Goal: Task Accomplishment & Management: Manage account settings

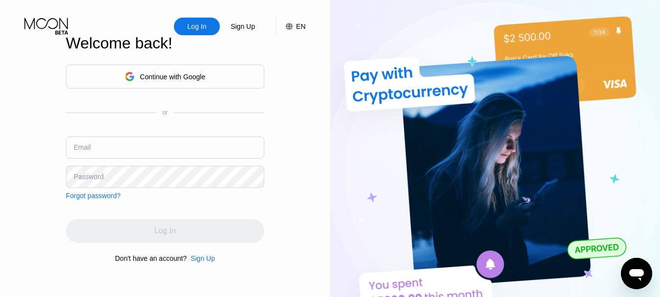
type input "[EMAIL_ADDRESS][DOMAIN_NAME]"
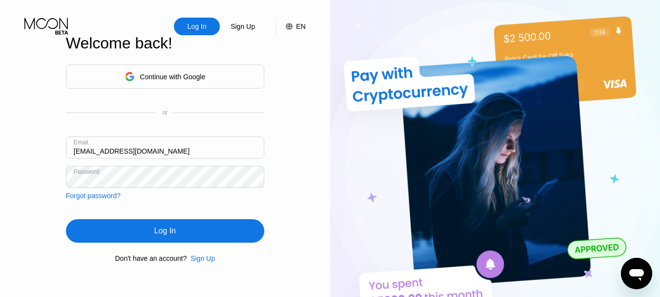
click at [0, 187] on div "Log In Sign Up EN Language English Save Welcome back! Continue with Google or E…" at bounding box center [165, 163] width 330 height 326
click at [149, 242] on div "Log In" at bounding box center [165, 230] width 198 height 23
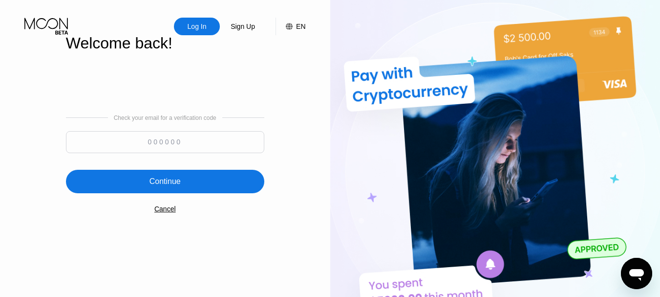
click at [165, 142] on input at bounding box center [165, 142] width 198 height 22
paste input "583799"
type input "583799"
click at [154, 178] on div "Continue" at bounding box center [164, 181] width 31 height 10
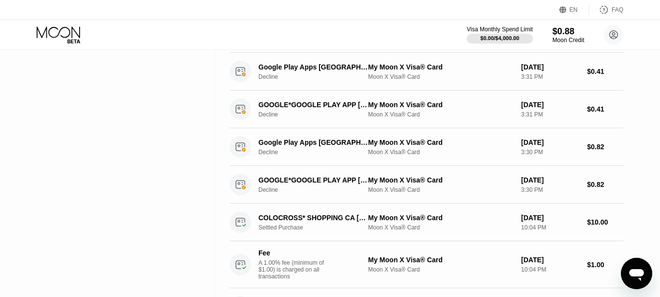
scroll to position [195, 0]
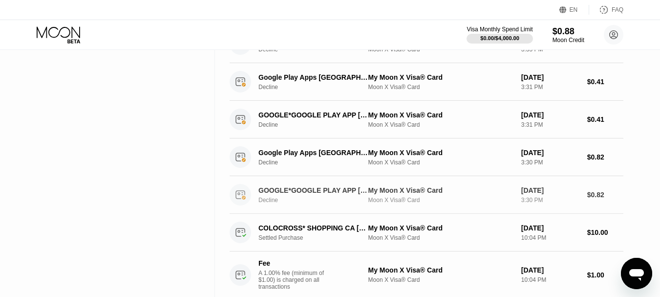
click at [307, 191] on div "GOOGLE*GOOGLE PLAY APP [DOMAIN_NAME][URL]" at bounding box center [312, 190] width 109 height 8
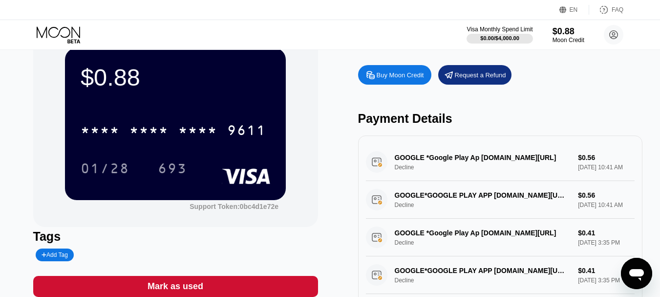
scroll to position [49, 0]
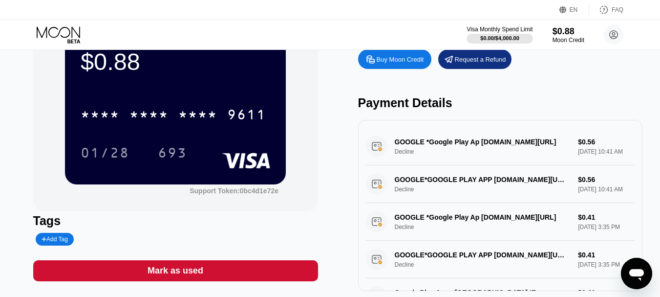
click at [375, 152] on div "GOOGLE *Google Play Ap [DOMAIN_NAME][URL] Decline $0.56 [DATE] 10:41 AM" at bounding box center [500, 146] width 269 height 38
click at [402, 161] on div "GOOGLE *Google Play Ap [DOMAIN_NAME][URL] Decline $0.56 [DATE] 10:41 AM" at bounding box center [500, 146] width 269 height 38
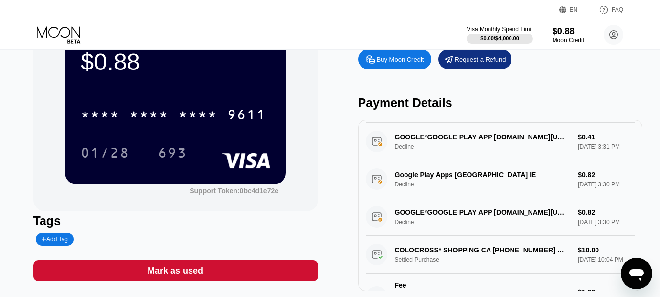
scroll to position [0, 0]
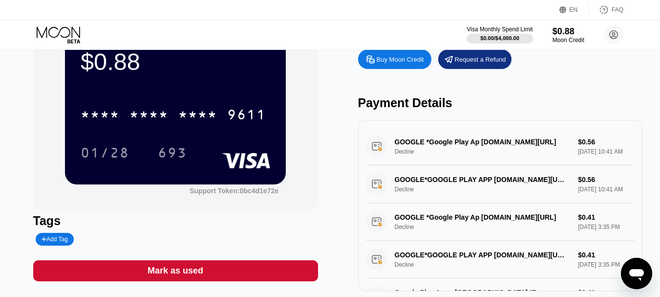
click at [375, 153] on div "GOOGLE *Google Play Ap [DOMAIN_NAME][URL] Decline $0.56 [DATE] 10:41 AM" at bounding box center [500, 146] width 269 height 38
click at [591, 154] on div "GOOGLE *Google Play Ap [DOMAIN_NAME][URL] Decline $0.56 [DATE] 10:41 AM" at bounding box center [500, 146] width 269 height 38
click at [497, 149] on div "GOOGLE *Google Play Ap [DOMAIN_NAME][URL] Decline $0.56 [DATE] 10:41 AM" at bounding box center [500, 146] width 269 height 38
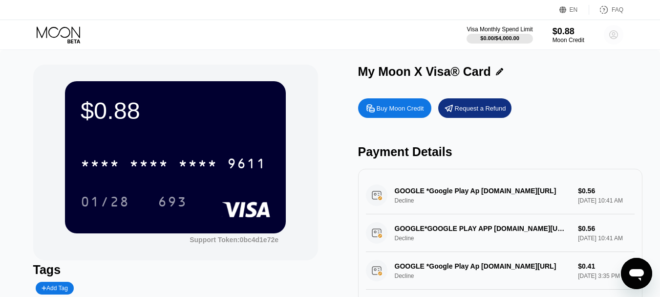
click at [605, 33] on circle at bounding box center [614, 35] width 20 height 20
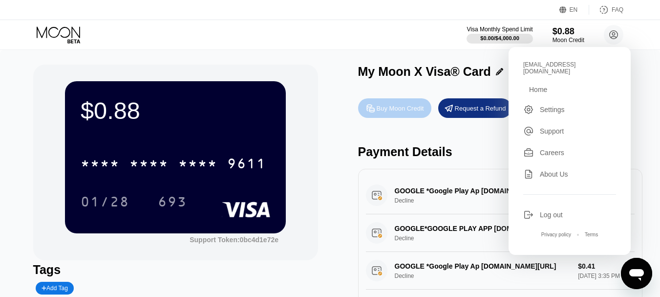
click at [382, 112] on div "Buy Moon Credit" at bounding box center [400, 108] width 47 height 8
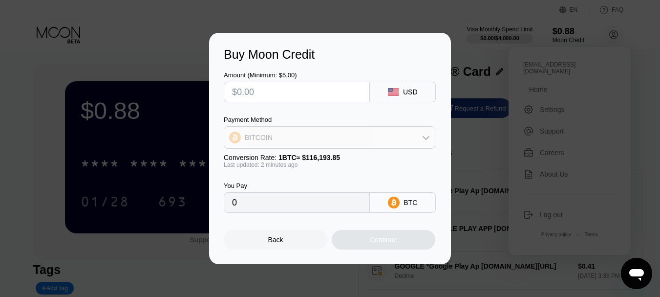
click at [419, 136] on div "BITCOIN" at bounding box center [329, 137] width 211 height 20
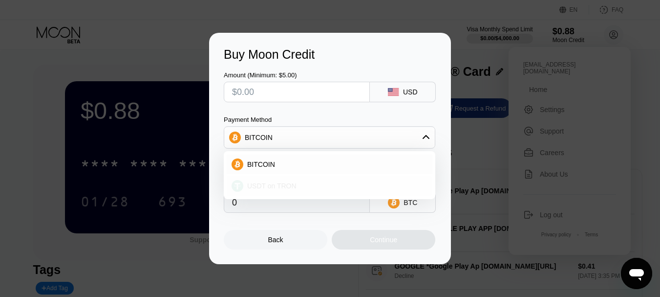
click at [258, 189] on span "USDT on TRON" at bounding box center [271, 186] width 49 height 8
type input "0.00"
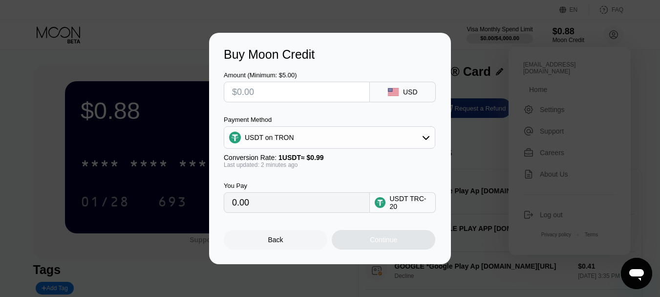
click at [254, 92] on input "text" at bounding box center [296, 92] width 129 height 20
type input "$10"
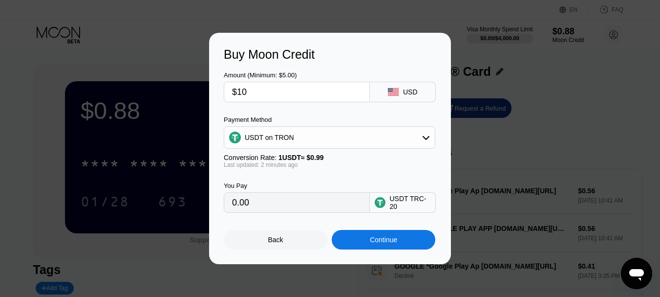
type input "10.10"
drag, startPoint x: 261, startPoint y: 94, endPoint x: 186, endPoint y: 92, distance: 74.8
click at [186, 92] on div "Buy Moon Credit Amount (Minimum: $5.00) $10 USD Payment Method USDT on TRON Con…" at bounding box center [330, 148] width 660 height 231
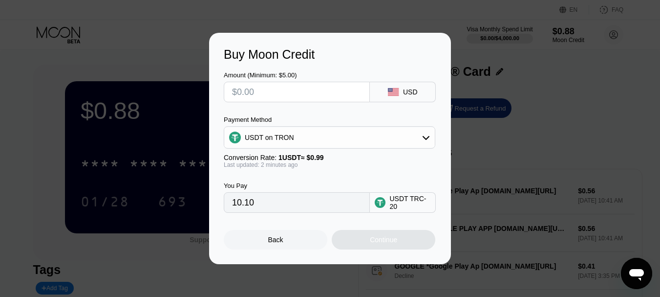
type input "0.00"
click at [286, 246] on div "Back" at bounding box center [276, 240] width 104 height 20
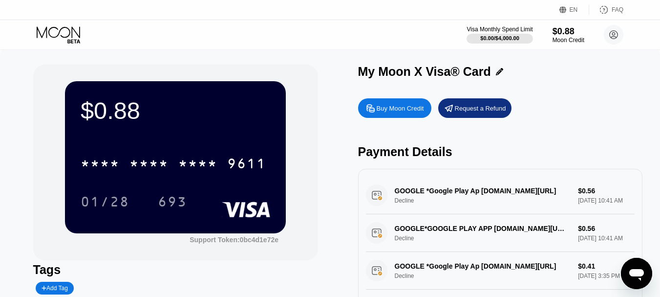
click at [146, 159] on div "* * * *" at bounding box center [148, 165] width 39 height 16
click at [497, 72] on icon at bounding box center [499, 71] width 7 height 7
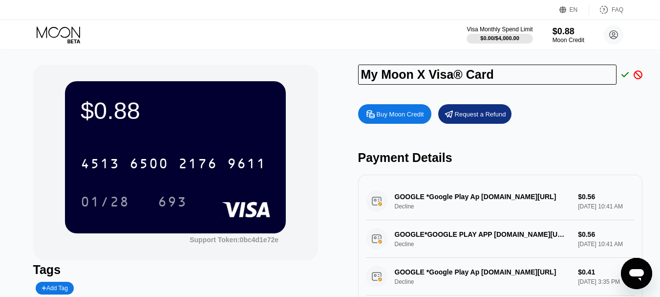
click at [627, 78] on icon at bounding box center [625, 74] width 8 height 9
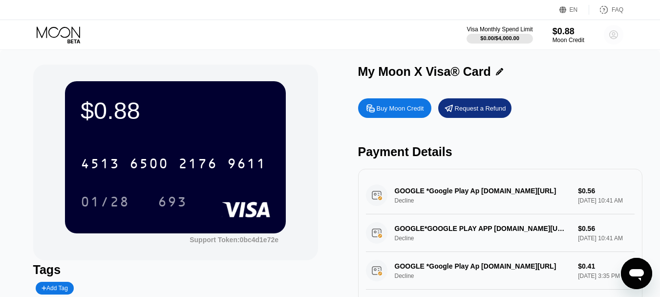
click at [617, 34] on icon at bounding box center [614, 35] width 20 height 20
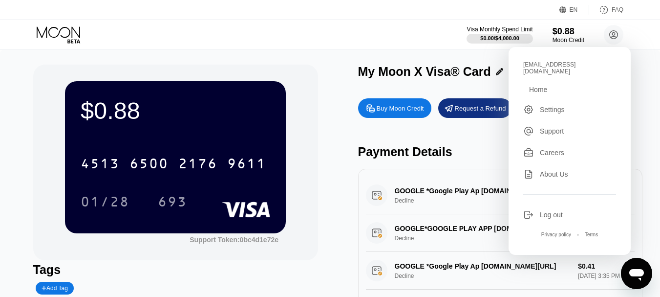
click at [550, 106] on div "Settings" at bounding box center [552, 110] width 25 height 8
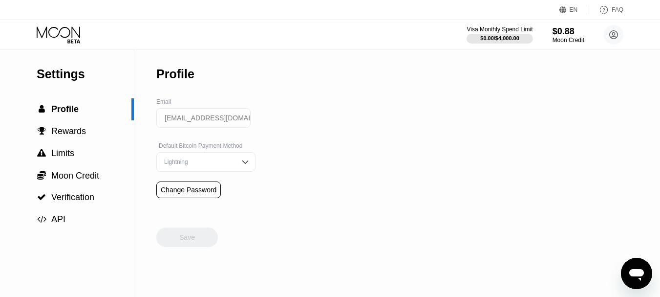
click at [243, 168] on div "Lightning" at bounding box center [205, 162] width 99 height 20
click at [303, 165] on div "Settings  Profile  Rewards  Limits  Moon Credit  Verification  API Profil…" at bounding box center [330, 173] width 660 height 247
click at [240, 163] on img at bounding box center [245, 162] width 10 height 10
click at [67, 134] on span "Rewards" at bounding box center [68, 131] width 35 height 10
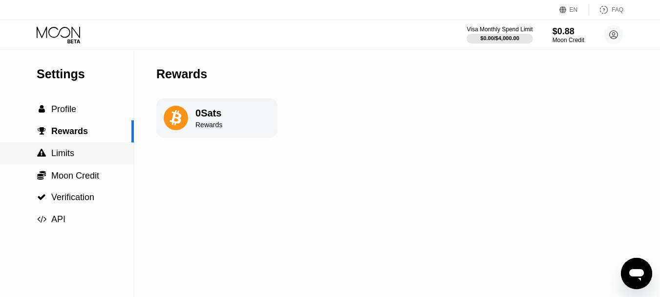
click at [66, 155] on span "Limits" at bounding box center [62, 153] width 23 height 10
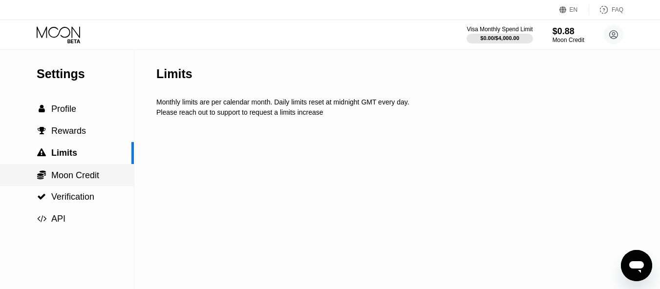
click at [83, 180] on span "Moon Credit" at bounding box center [75, 175] width 48 height 10
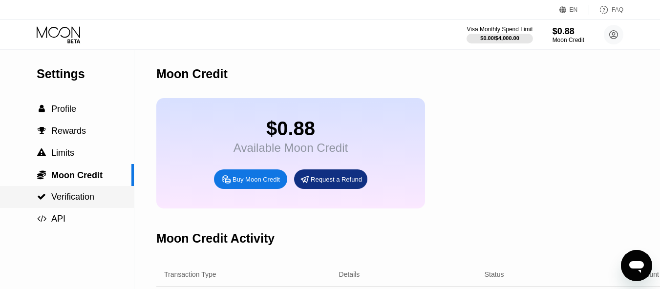
click at [71, 201] on span "Verification" at bounding box center [72, 197] width 43 height 10
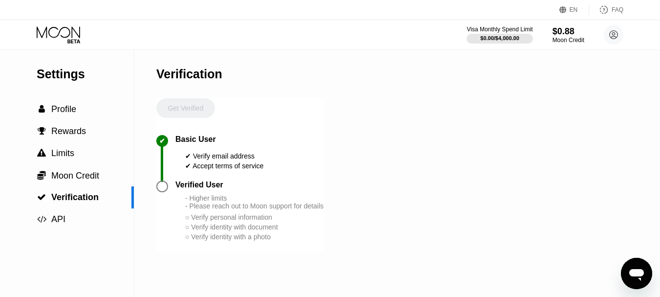
scroll to position [49, 0]
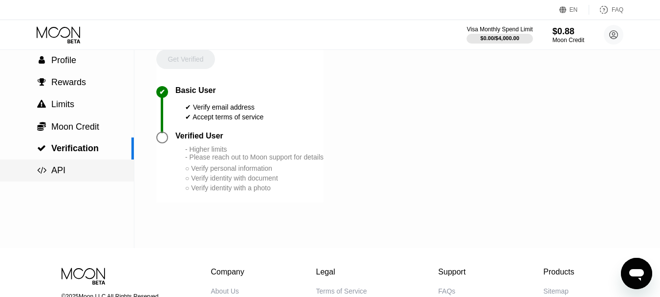
click at [51, 169] on span "API" at bounding box center [58, 170] width 14 height 10
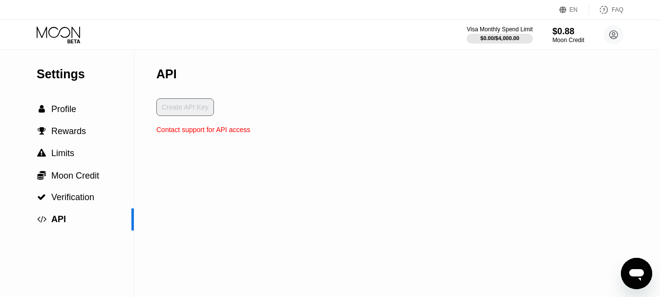
click at [184, 111] on div "Create API Key" at bounding box center [203, 111] width 94 height 27
click at [65, 106] on span "Profile" at bounding box center [63, 109] width 25 height 10
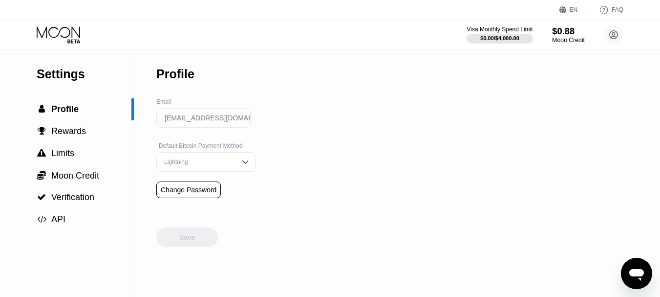
click at [570, 35] on div "$0.88" at bounding box center [568, 31] width 33 height 10
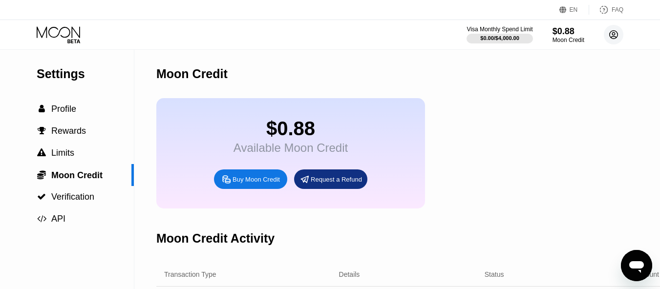
click at [616, 33] on circle at bounding box center [614, 35] width 20 height 20
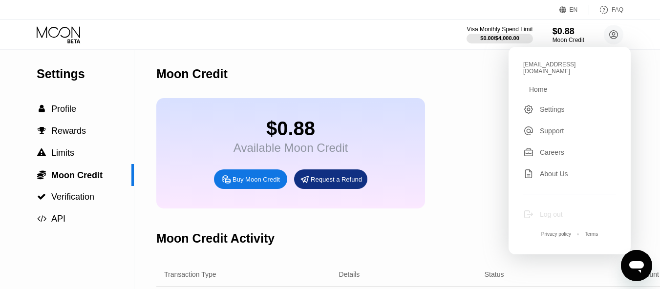
click at [554, 212] on div "Log out" at bounding box center [551, 215] width 23 height 8
